Goal: Subscribe to service/newsletter

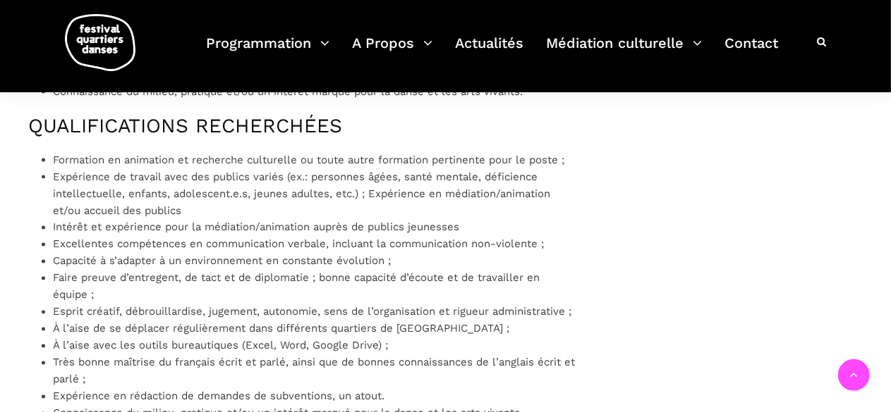
scroll to position [1128, 0]
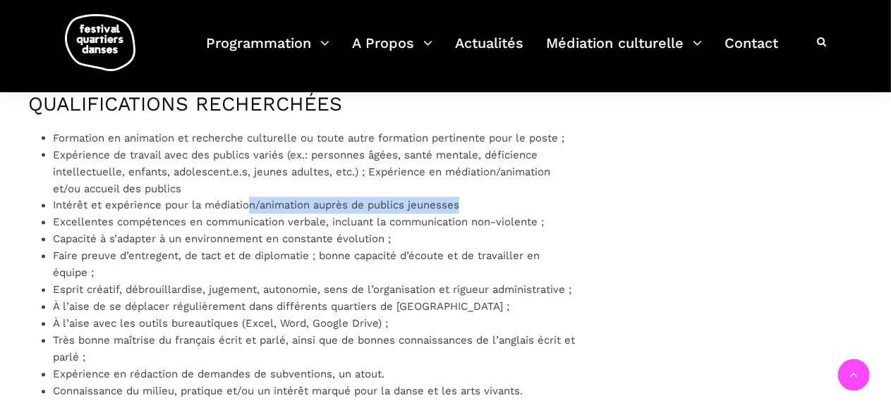
drag, startPoint x: 247, startPoint y: 219, endPoint x: 578, endPoint y: 228, distance: 331.5
click at [578, 228] on div "Le Festival Quartiers Danses est à la recherche d’un.e médiateur.rice culturel.…" at bounding box center [301, 103] width 575 height 1436
click at [577, 212] on div "Le Festival Quartiers Danses est à la recherche d’un.e médiateur.rice culturel.…" at bounding box center [301, 103] width 575 height 1436
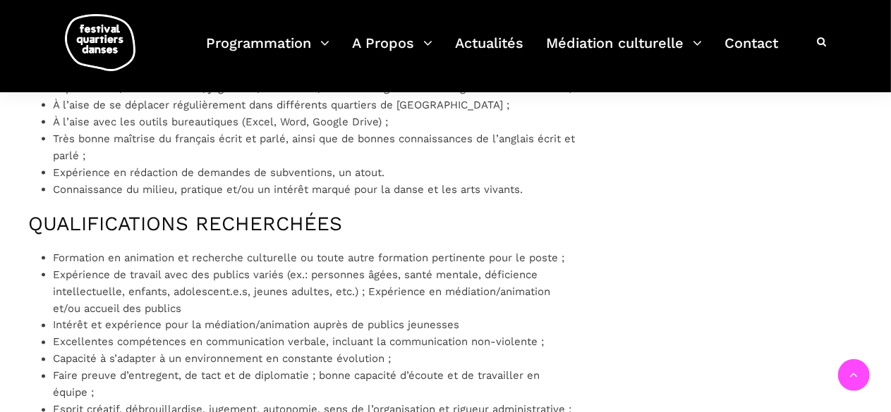
scroll to position [987, 0]
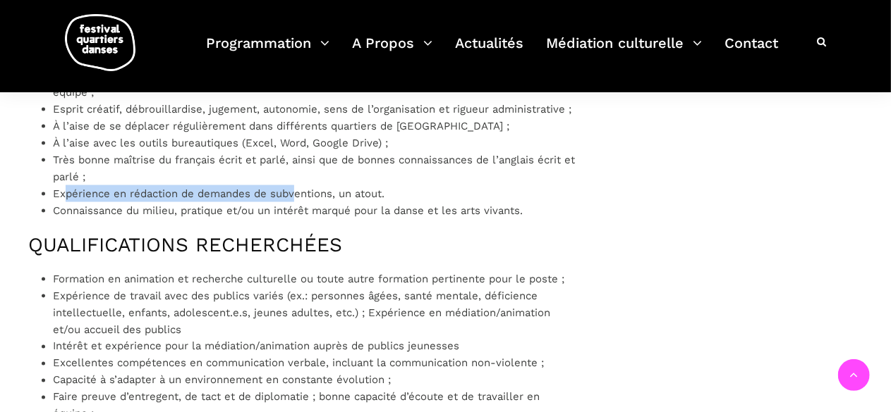
drag, startPoint x: 68, startPoint y: 206, endPoint x: 307, endPoint y: 219, distance: 240.1
click at [299, 218] on ul "Formation en animation et recherche culturelle ou toute autre formation pertine…" at bounding box center [314, 84] width 522 height 271
drag, startPoint x: 462, startPoint y: 208, endPoint x: 61, endPoint y: 207, distance: 400.5
click at [61, 202] on li "Expérience en rédaction de demandes de subventions, un atout." at bounding box center [314, 193] width 522 height 17
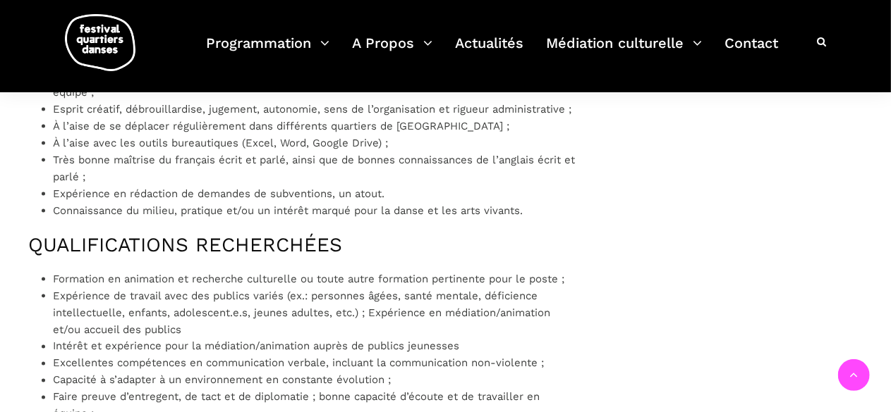
click at [319, 219] on li "Connaissance du milieu, pratique et/ou un intérêt marqué pour la danse et les a…" at bounding box center [314, 210] width 522 height 17
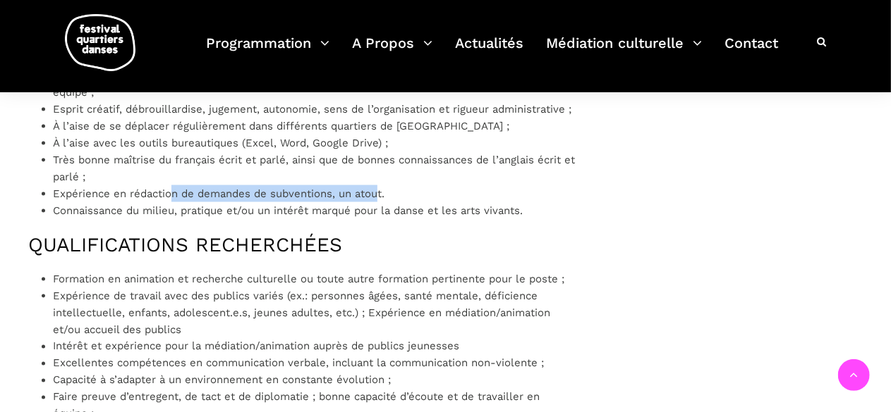
drag, startPoint x: 175, startPoint y: 205, endPoint x: 426, endPoint y: 217, distance: 251.3
click at [385, 202] on li "Expérience en rédaction de demandes de subventions, un atout." at bounding box center [314, 193] width 522 height 17
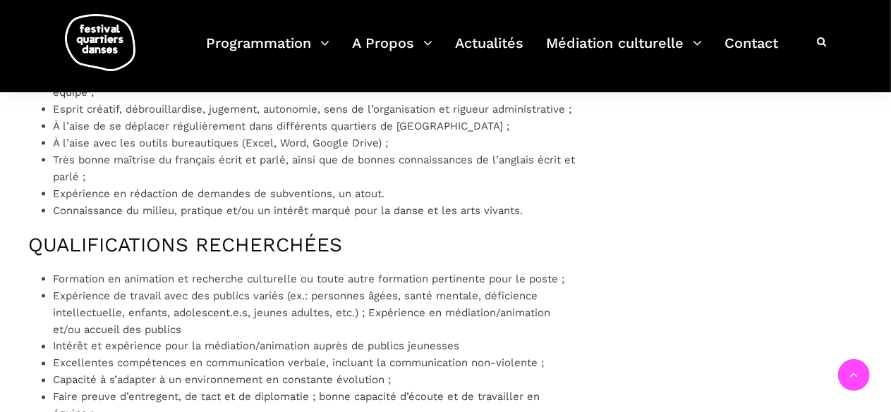
click at [439, 219] on li "Connaissance du milieu, pratique et/ou un intérêt marqué pour la danse et les a…" at bounding box center [314, 210] width 522 height 17
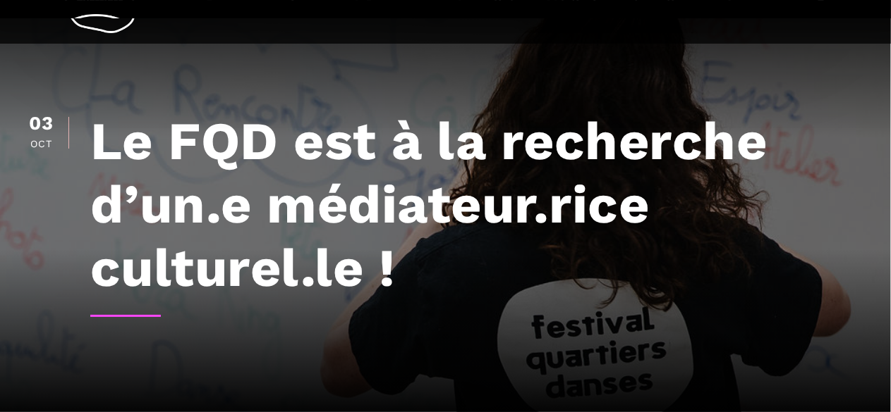
scroll to position [0, 0]
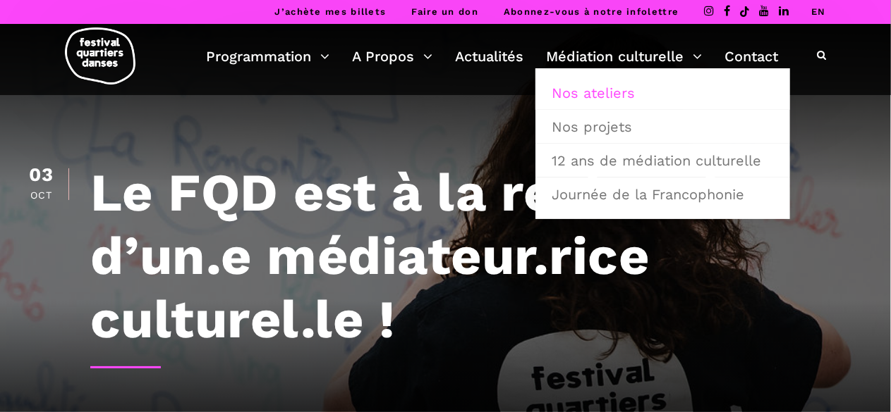
click at [602, 90] on link "Nos ateliers" at bounding box center [662, 93] width 239 height 32
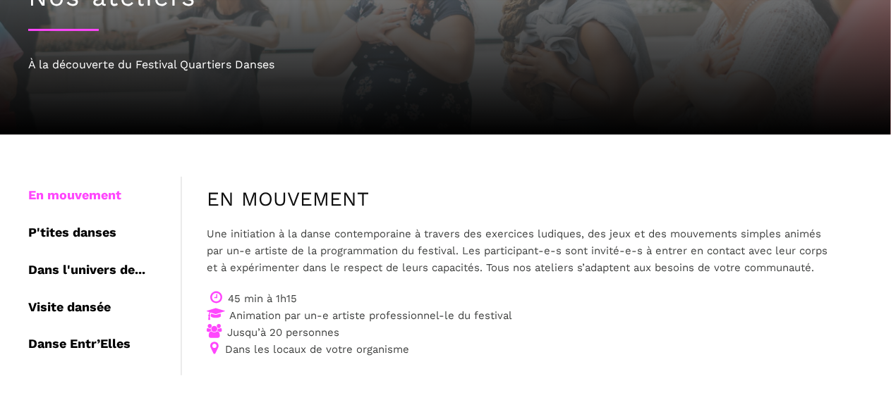
scroll to position [212, 0]
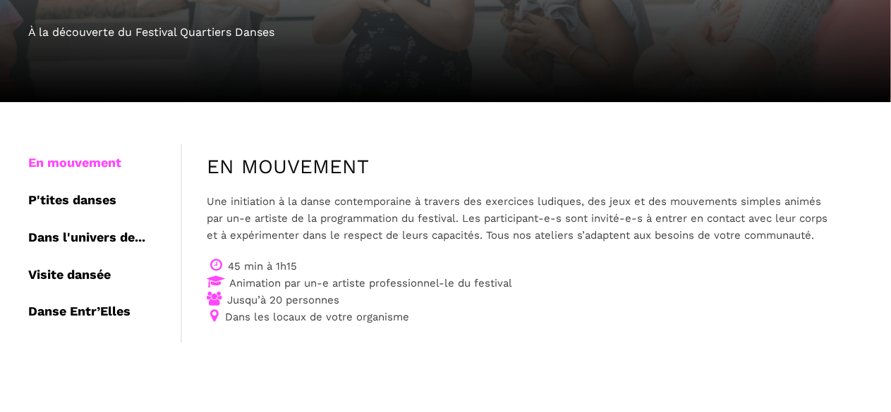
click at [87, 182] on div "P'tites danses" at bounding box center [104, 200] width 152 height 37
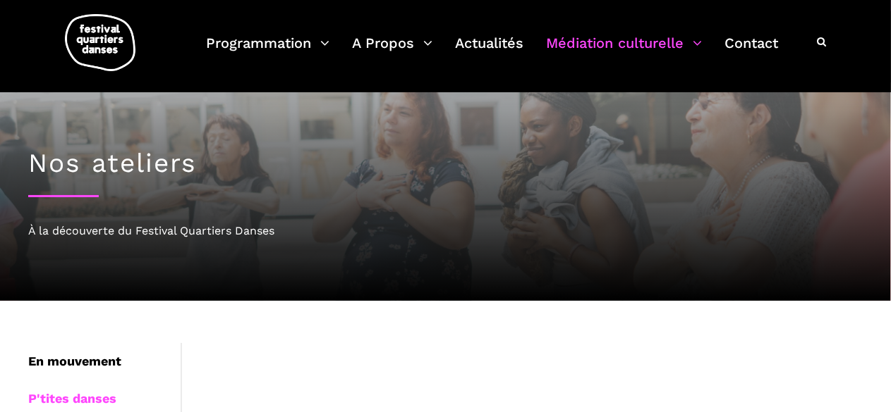
scroll to position [0, 0]
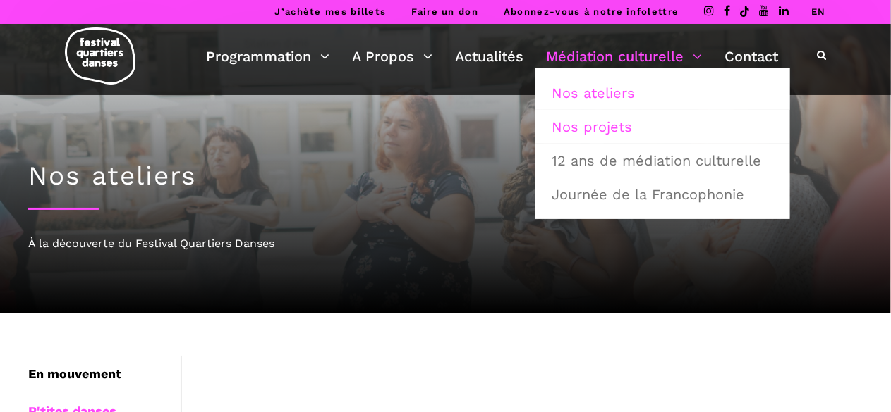
click at [597, 128] on link "Nos projets" at bounding box center [662, 127] width 239 height 32
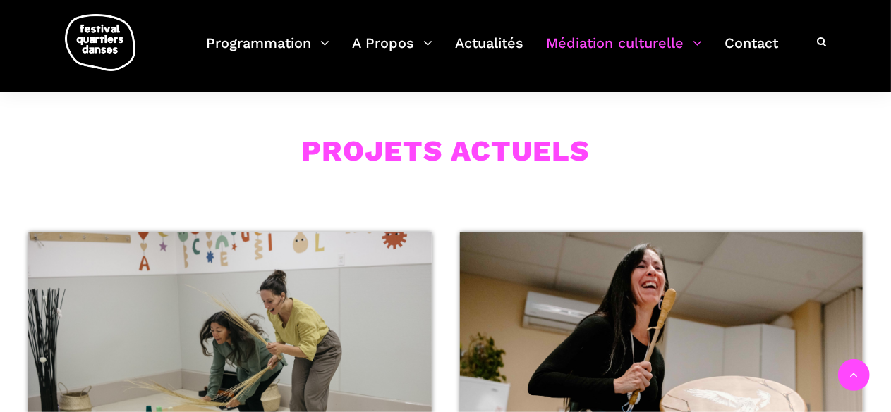
scroll to position [423, 0]
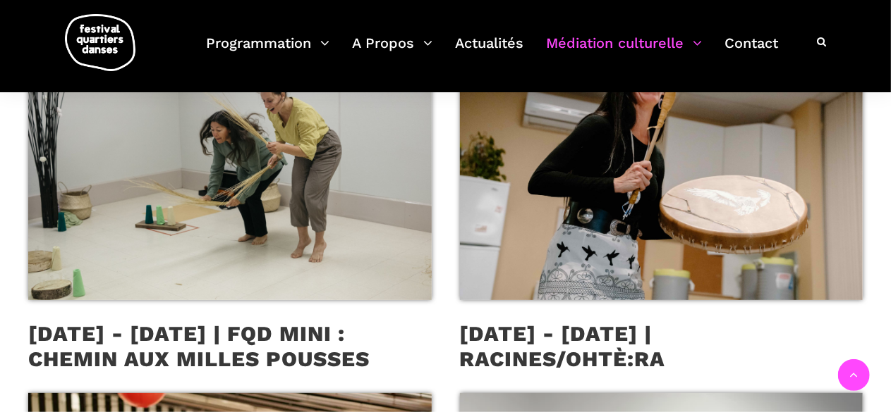
click at [234, 214] on span at bounding box center [229, 166] width 403 height 269
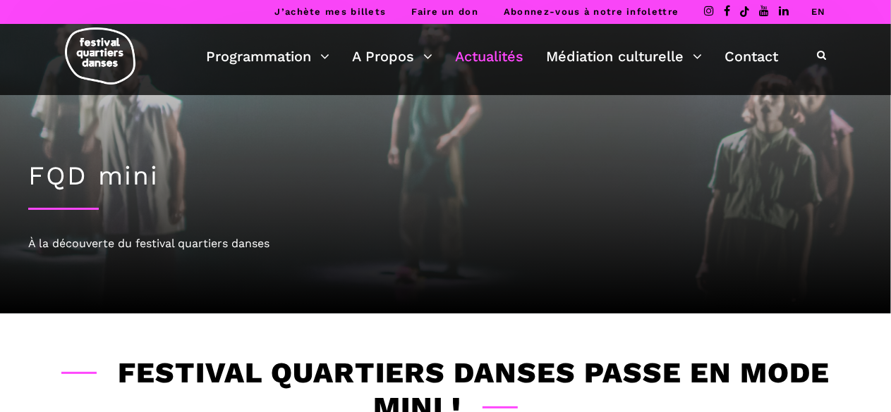
click at [479, 50] on link "Actualités" at bounding box center [489, 56] width 68 height 24
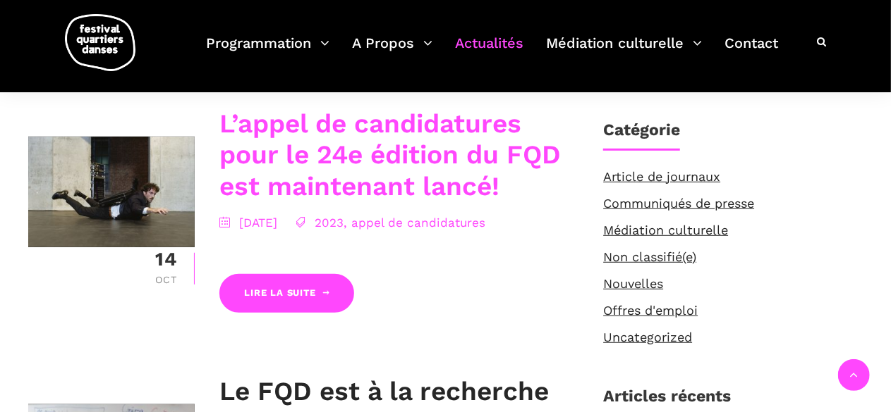
scroll to position [353, 0]
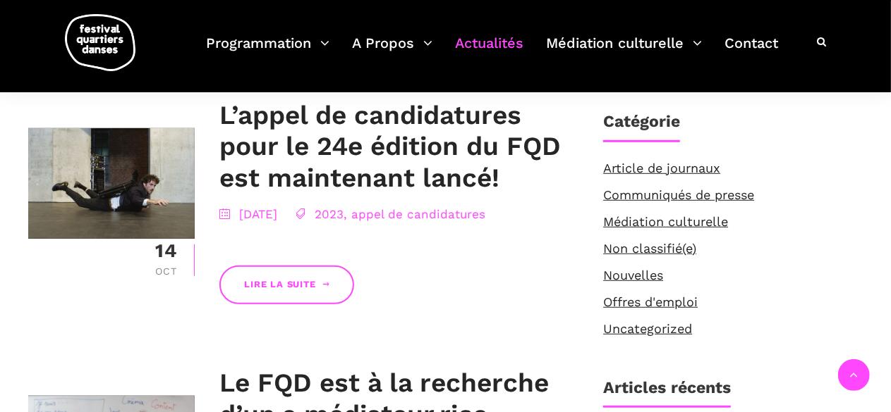
click at [312, 291] on link "Lire la suite" at bounding box center [286, 285] width 134 height 39
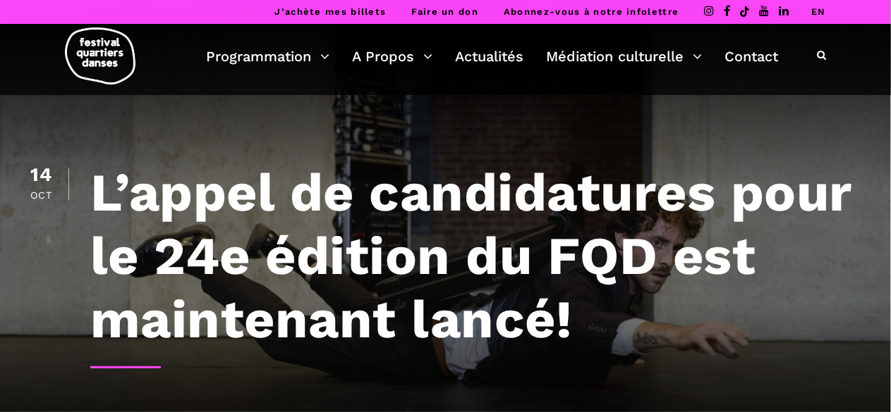
click at [613, 13] on link "Abonnez-vous à notre infolettre" at bounding box center [590, 11] width 175 height 11
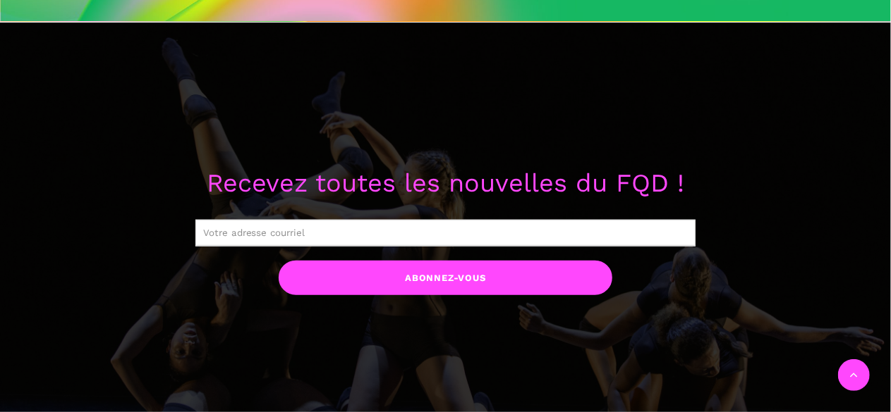
click at [266, 239] on input "text" at bounding box center [445, 233] width 501 height 27
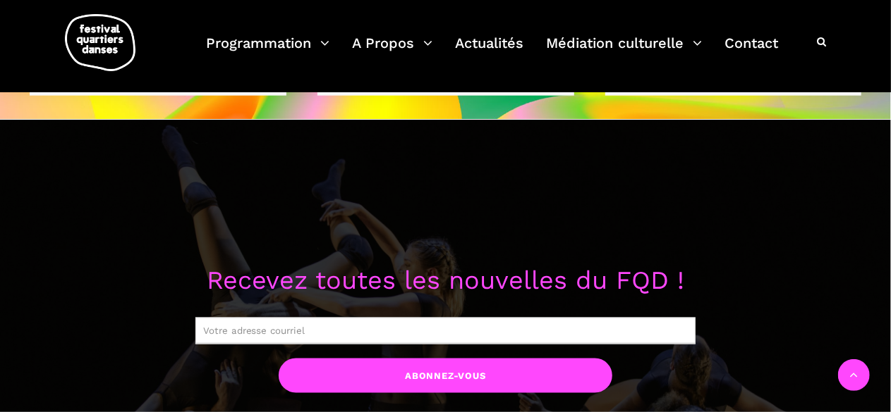
scroll to position [934, 0]
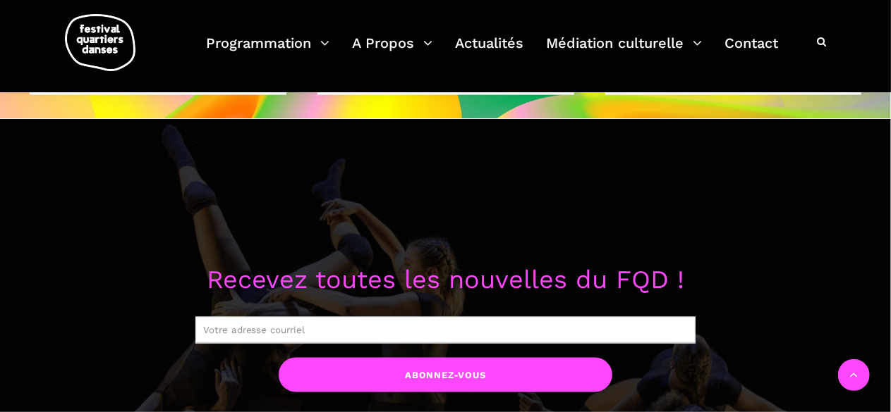
click at [241, 335] on input "text" at bounding box center [445, 330] width 501 height 27
type input "[EMAIL_ADDRESS][DOMAIN_NAME]"
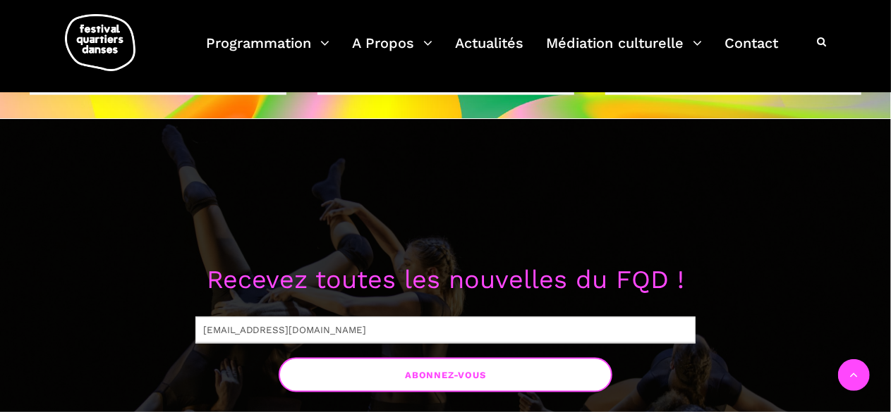
click at [424, 373] on input "Abonnez-vous" at bounding box center [446, 375] width 334 height 35
click at [448, 376] on input "Abonnez-vous" at bounding box center [446, 375] width 334 height 35
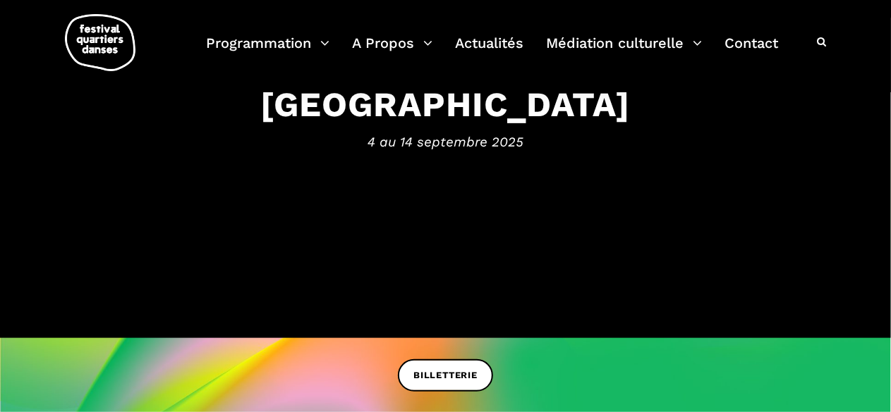
scroll to position [141, 0]
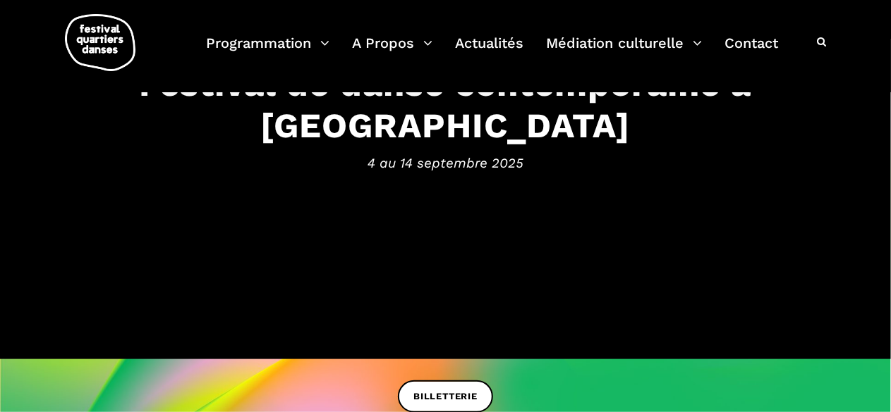
click at [805, 391] on div "BILLETTERIE" at bounding box center [445, 407] width 891 height 53
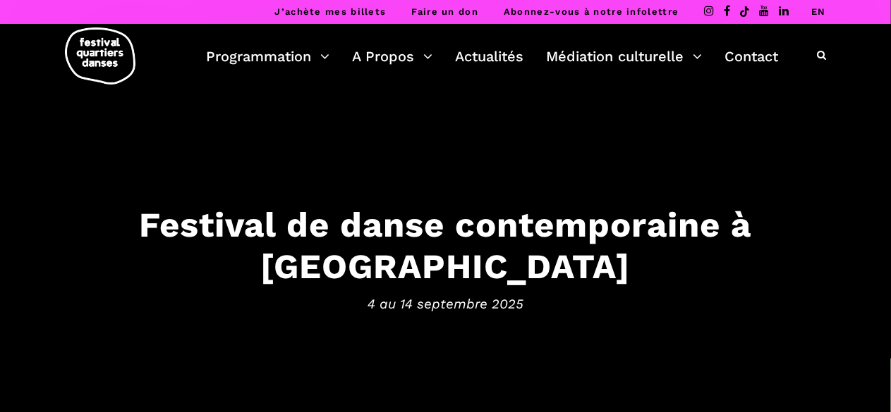
scroll to position [71, 0]
